Goal: Task Accomplishment & Management: Use online tool/utility

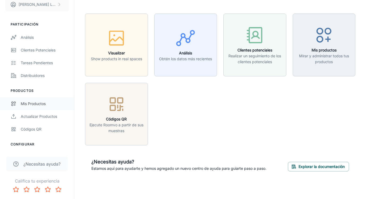
scroll to position [8, 0]
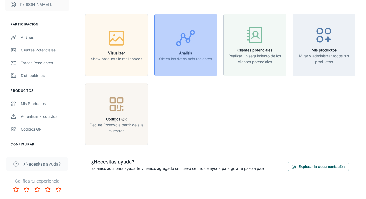
click at [189, 52] on h6 "Análisis" at bounding box center [185, 53] width 53 height 6
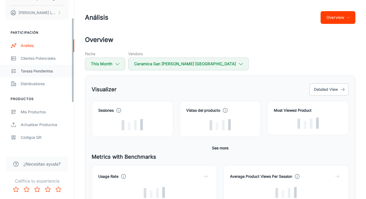
scroll to position [37, 0]
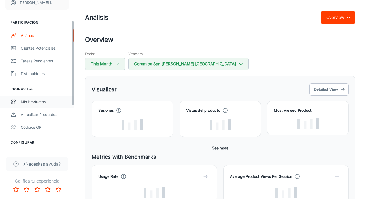
click at [41, 100] on div "Mis productos" at bounding box center [45, 102] width 48 height 6
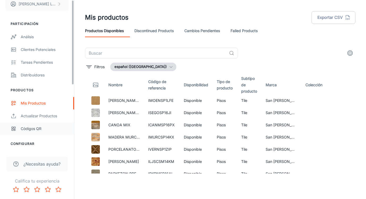
scroll to position [39, 0]
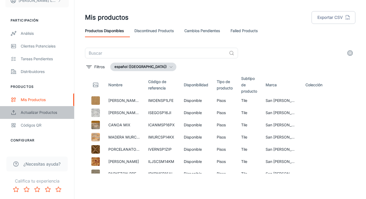
click at [43, 114] on div "Actualizar productos" at bounding box center [45, 113] width 48 height 6
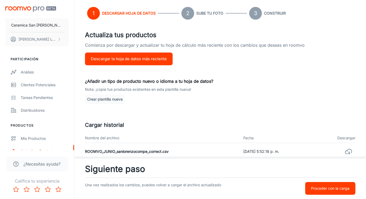
scroll to position [29, 0]
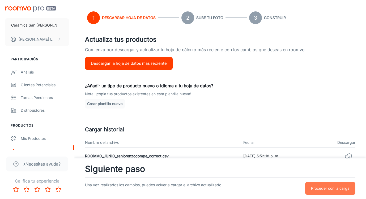
click at [328, 185] on button "Proceder con la carga" at bounding box center [330, 188] width 50 height 13
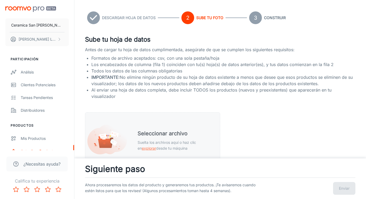
click at [131, 138] on div "Seleccionar archivo Suelta los archivos aquí o haz clic en explorar desde tu má…" at bounding box center [174, 140] width 87 height 35
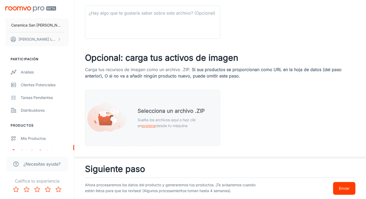
scroll to position [231, 0]
click at [144, 125] on span "explorar" at bounding box center [149, 125] width 14 height 5
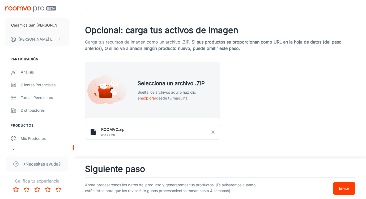
scroll to position [259, 0]
click at [347, 185] on button "Enviar" at bounding box center [344, 188] width 22 height 13
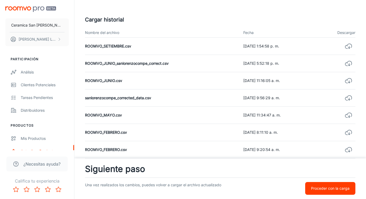
scroll to position [138, 0]
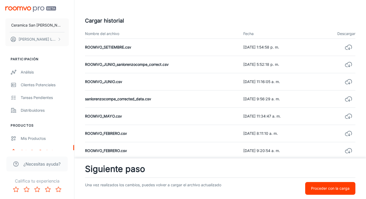
click at [341, 181] on div "Una vez realizados los cambios, puedes volver a cargar el archivo actualizado P…" at bounding box center [220, 186] width 270 height 17
click at [346, 186] on p "Proceder con la carga" at bounding box center [330, 189] width 39 height 6
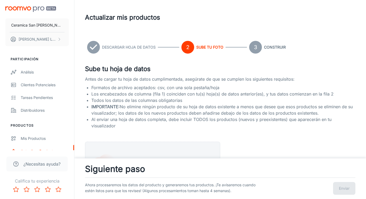
scroll to position [0, 0]
